Goal: Task Accomplishment & Management: Complete application form

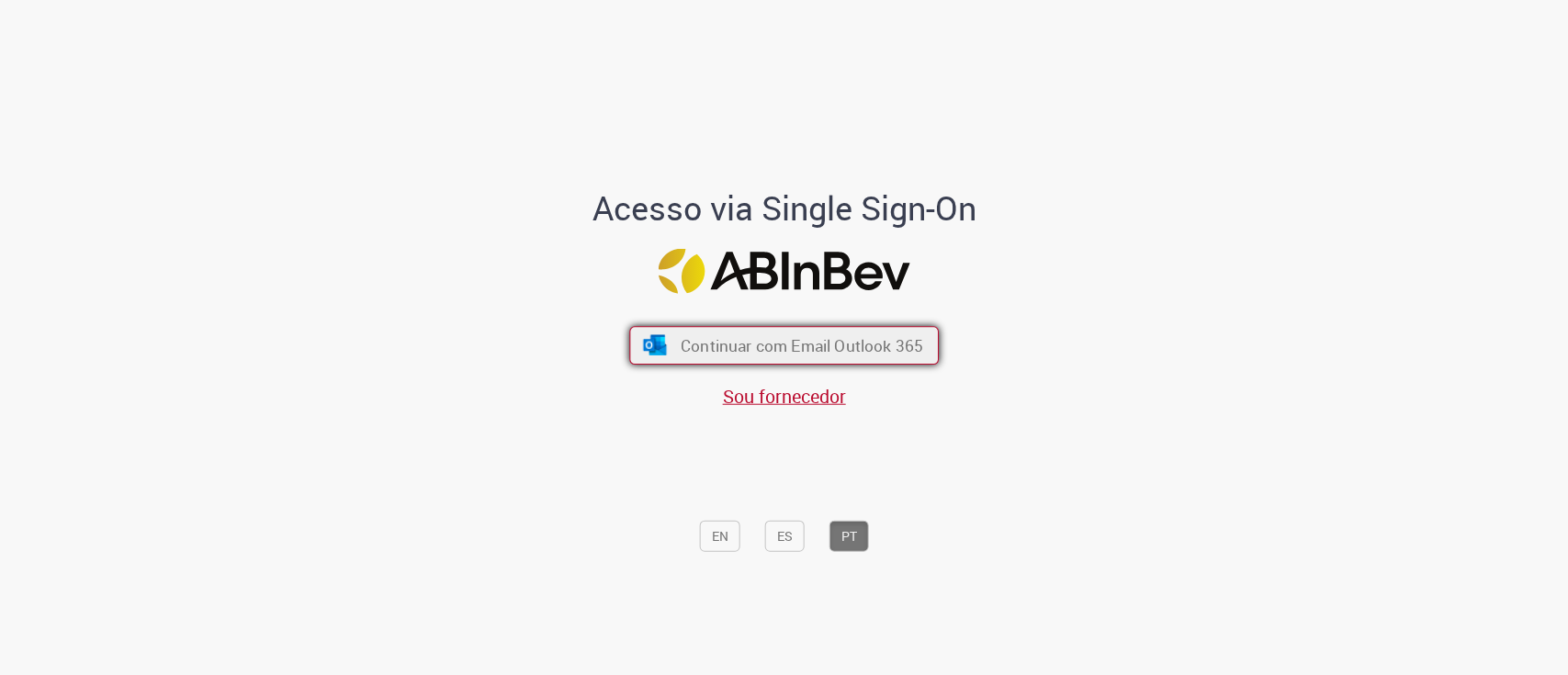
click at [783, 352] on span "Continuar com Email Outlook 365" at bounding box center [801, 344] width 242 height 21
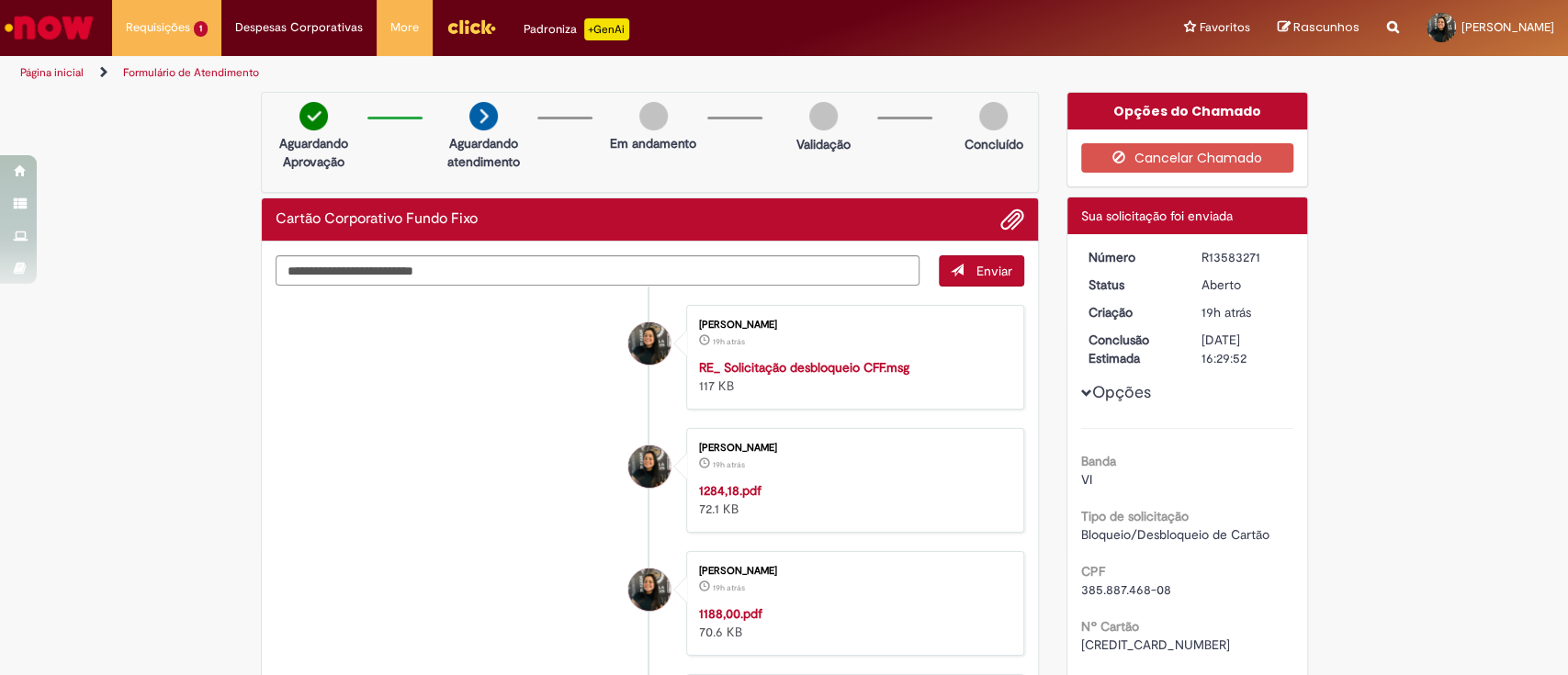
click at [1001, 210] on span "Adicionar anexos" at bounding box center [1012, 220] width 22 height 22
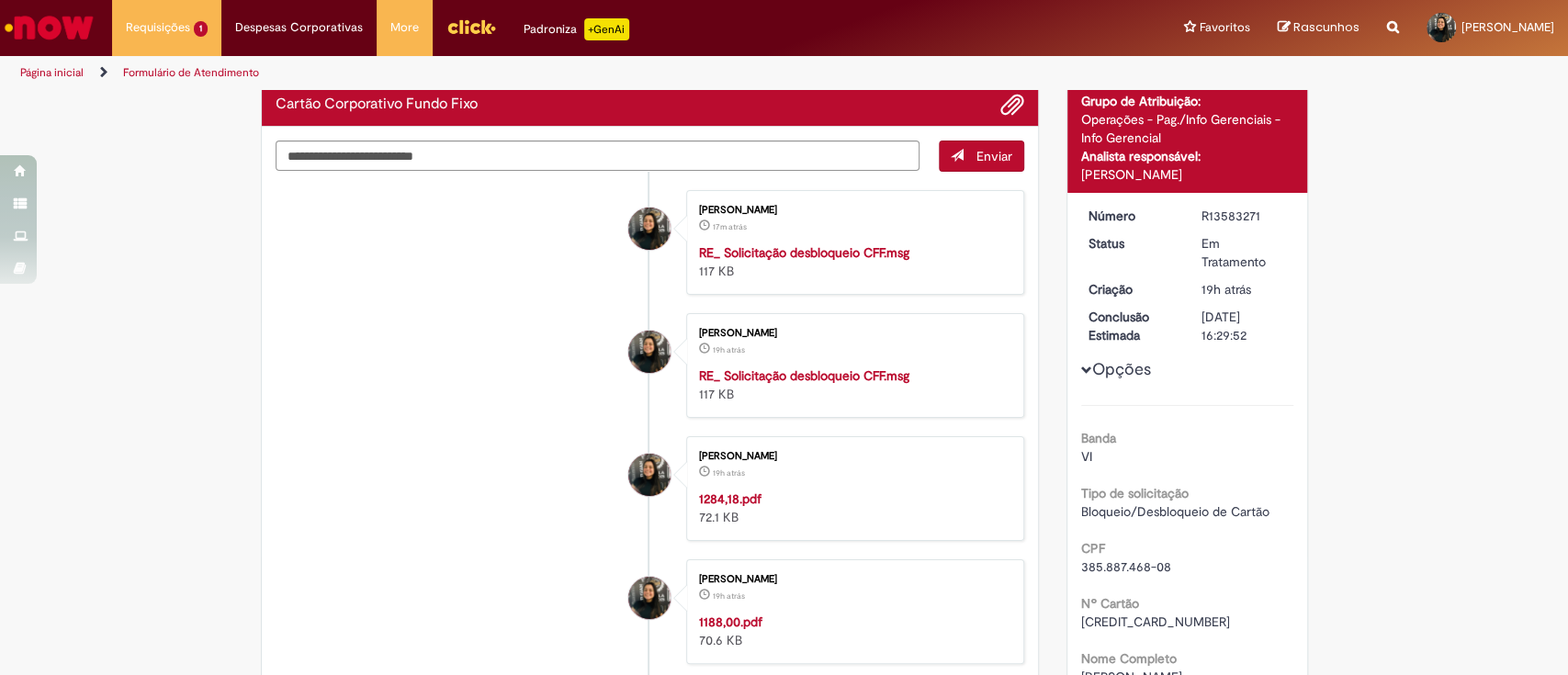
drag, startPoint x: 295, startPoint y: 716, endPoint x: 232, endPoint y: 729, distance: 64.3
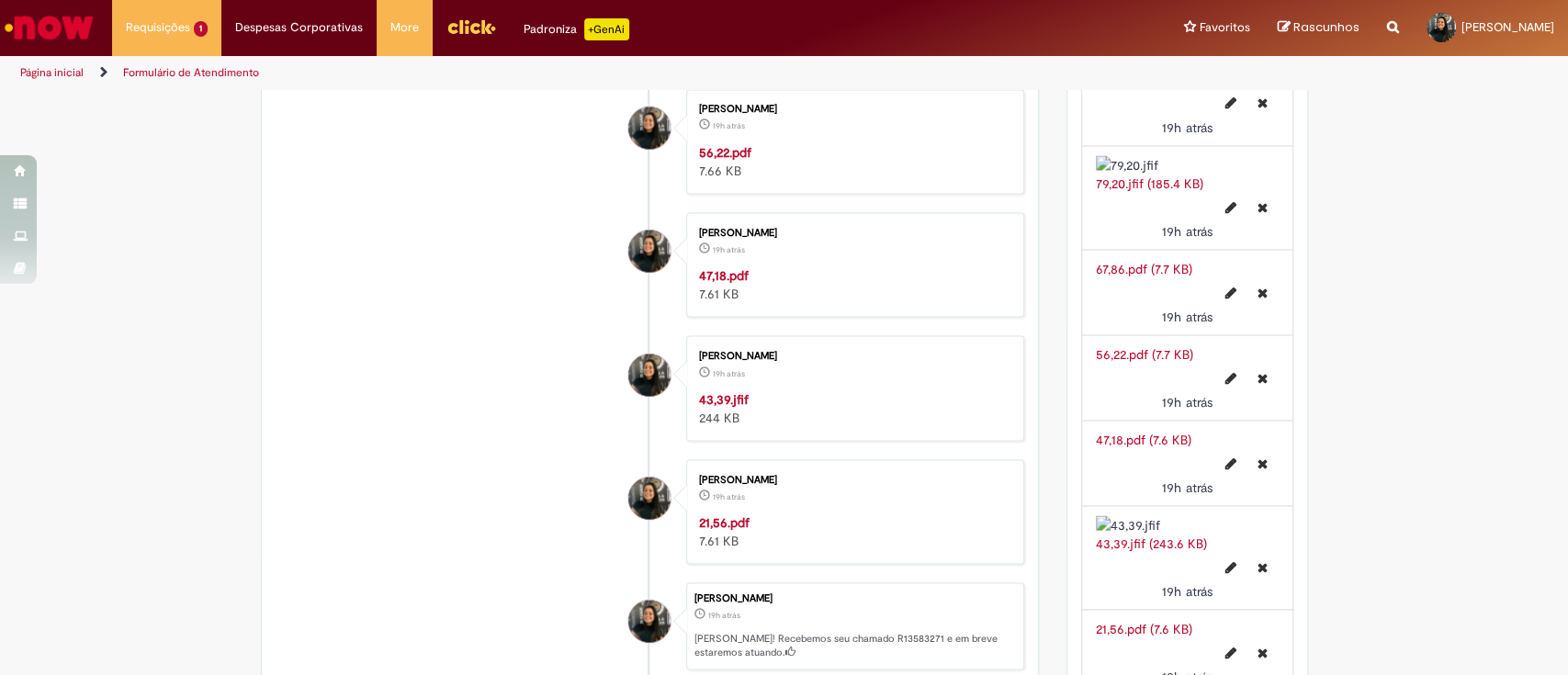
drag, startPoint x: 958, startPoint y: 476, endPoint x: 935, endPoint y: 473, distance: 23.2
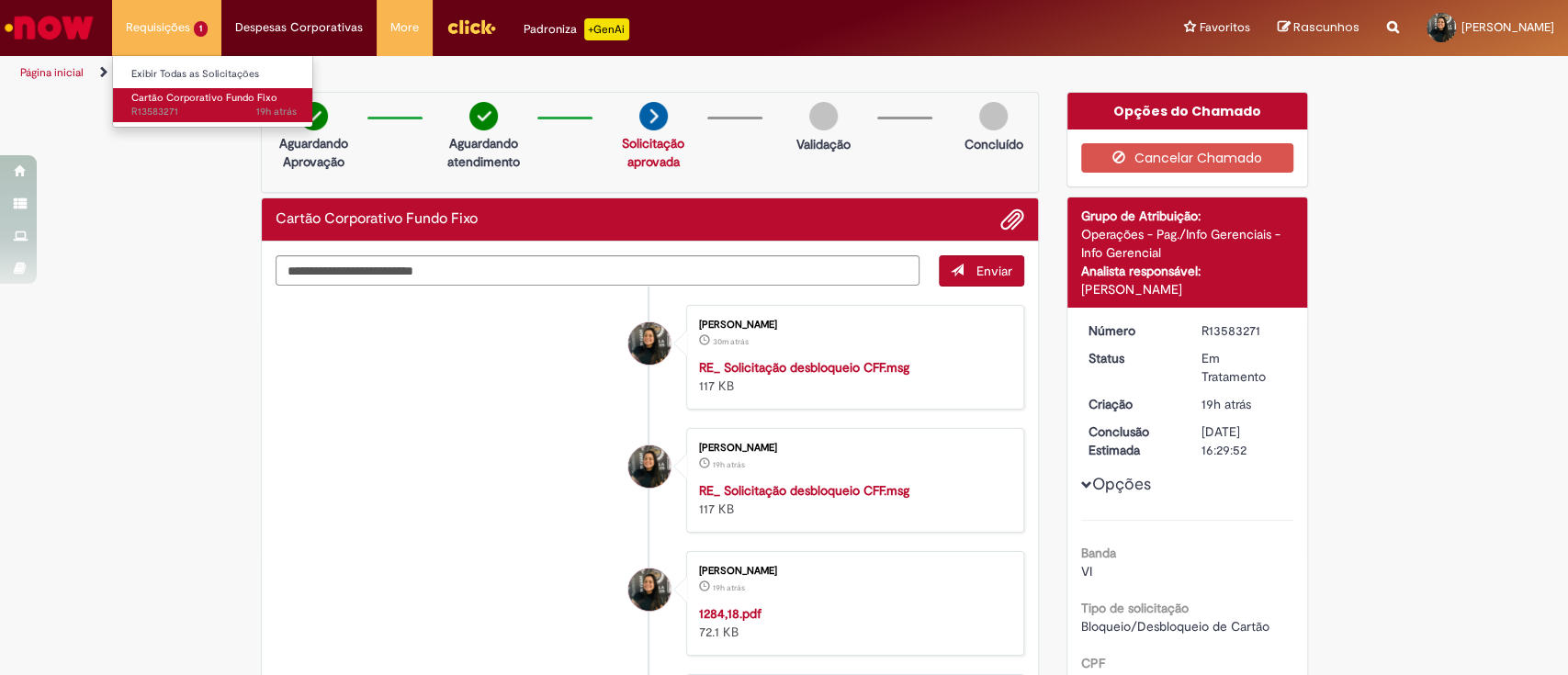
click at [163, 103] on span "Cartão Corporativo Fundo Fixo" at bounding box center [204, 98] width 146 height 14
